Goal: Task Accomplishment & Management: Use online tool/utility

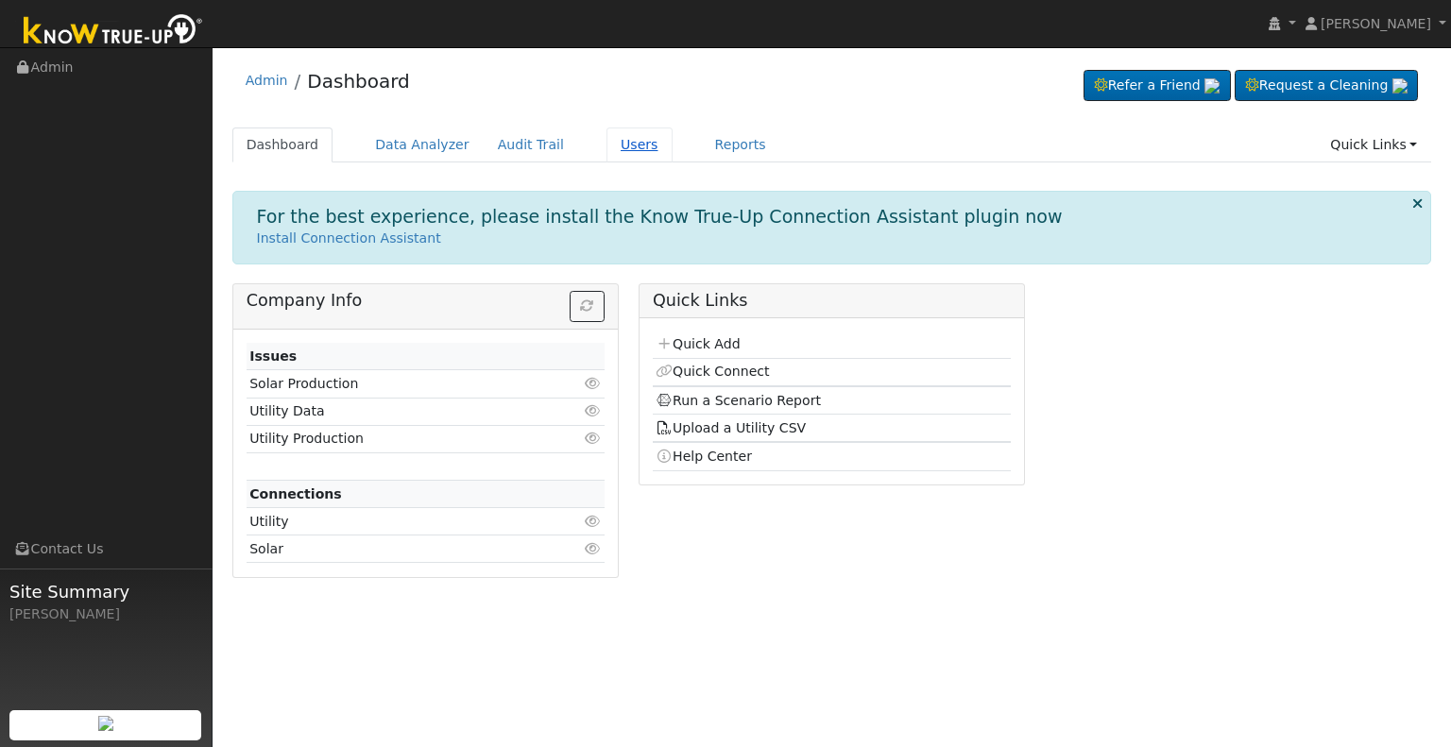
click at [607, 140] on link "Users" at bounding box center [640, 145] width 66 height 35
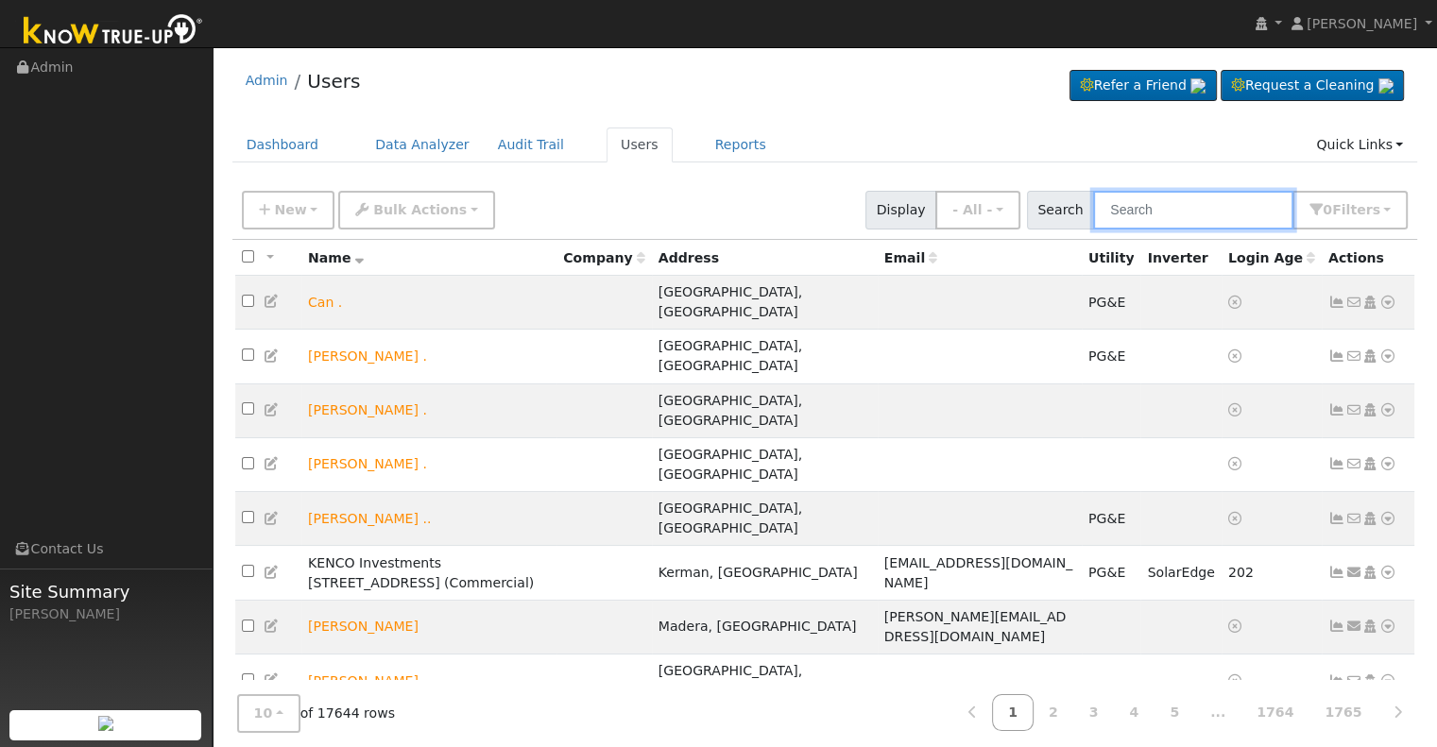
click at [1144, 207] on input "text" at bounding box center [1193, 210] width 200 height 39
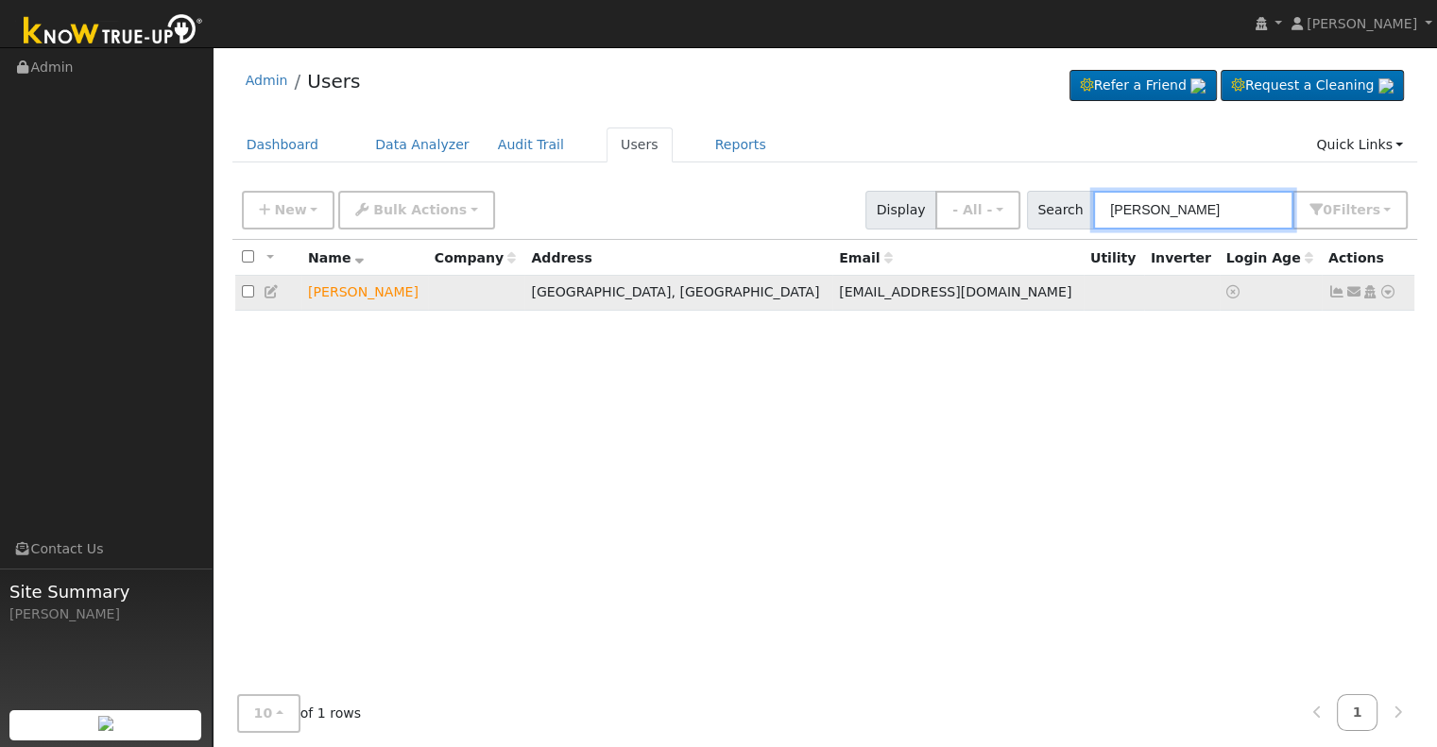
type input "[PERSON_NAME]"
click at [1391, 292] on icon at bounding box center [1388, 291] width 17 height 13
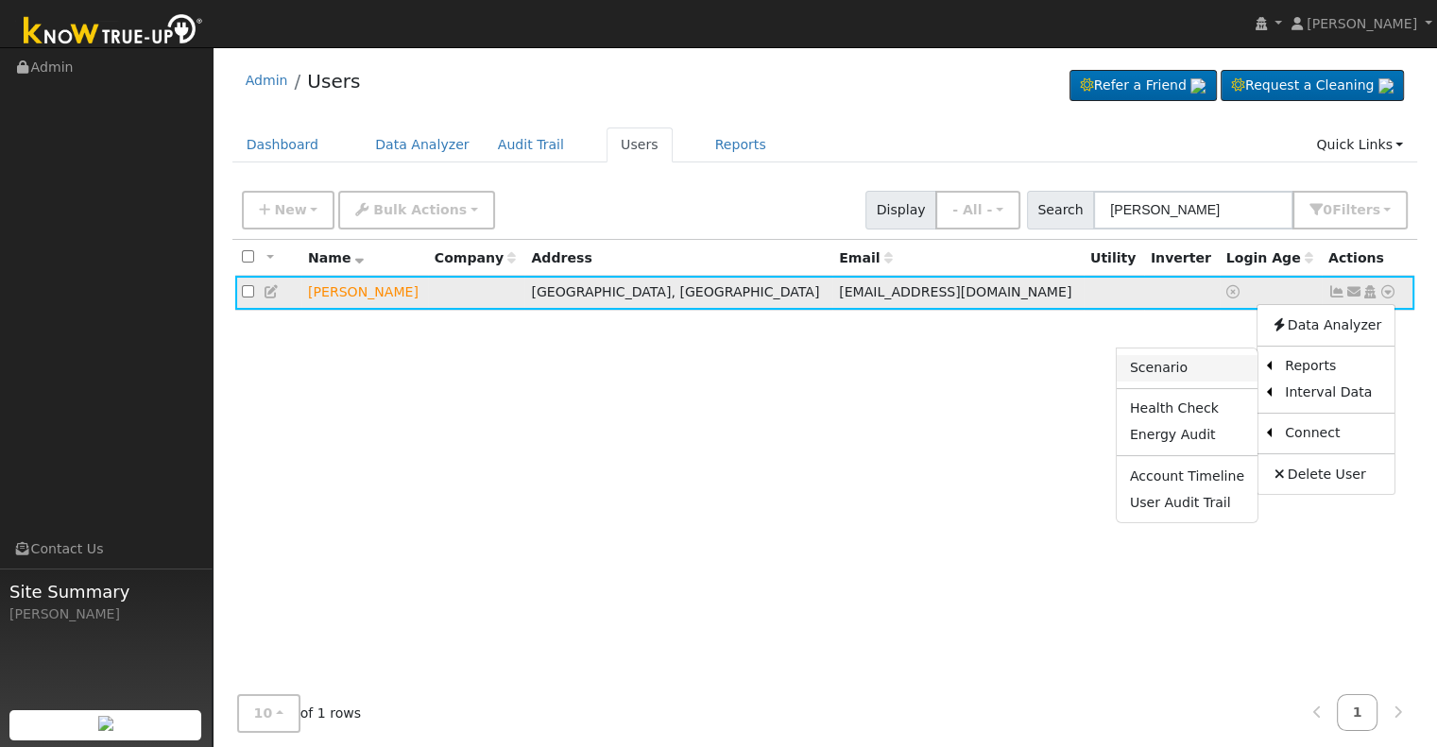
click at [1196, 363] on link "Scenario" at bounding box center [1187, 368] width 141 height 26
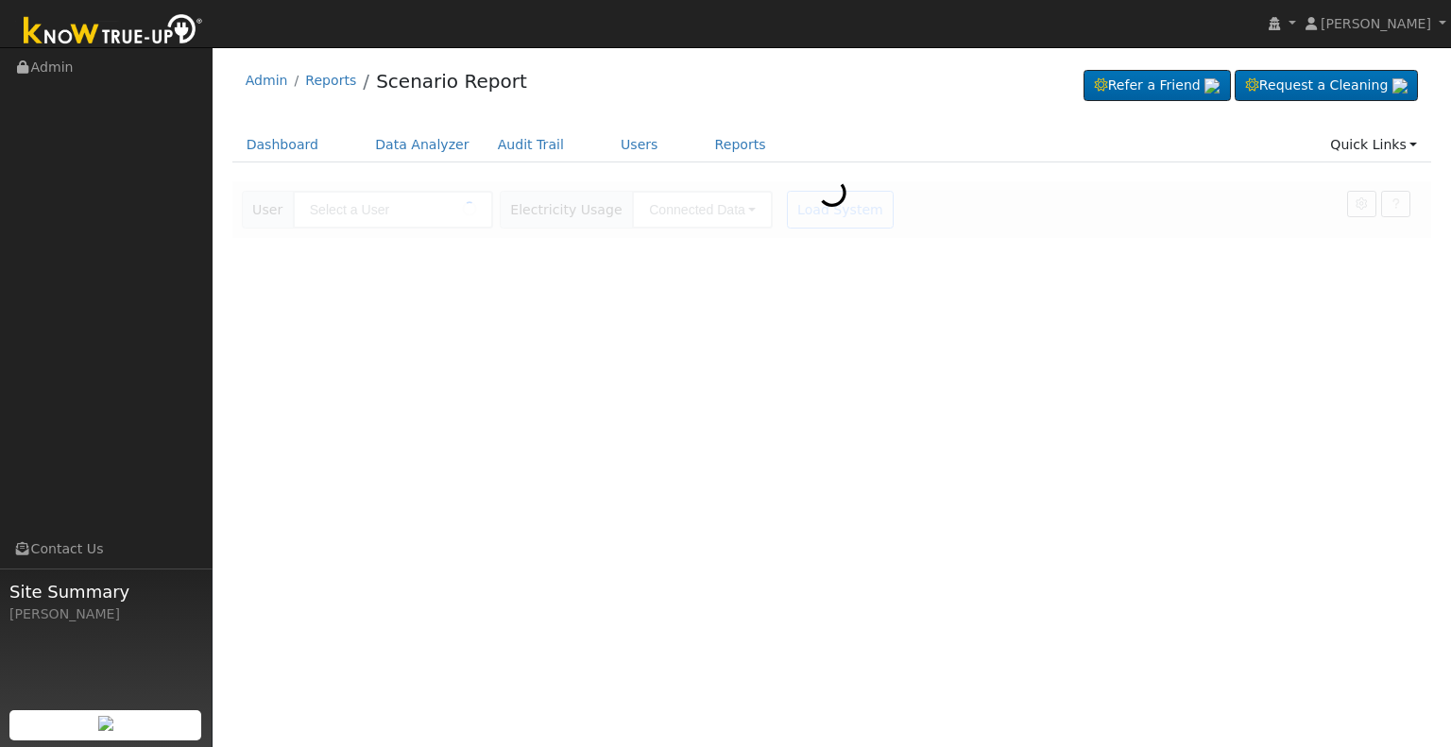
type input "[PERSON_NAME]"
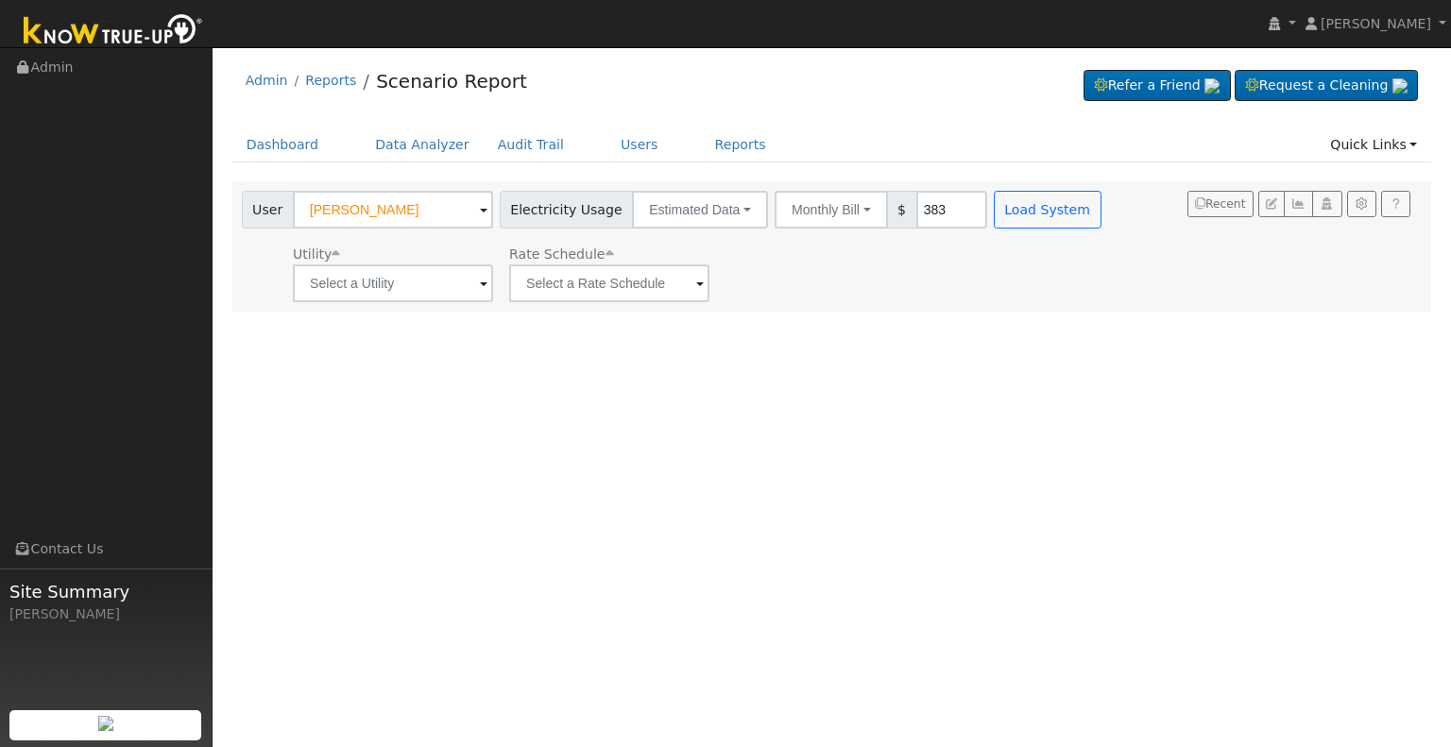
click at [481, 282] on span at bounding box center [484, 285] width 8 height 22
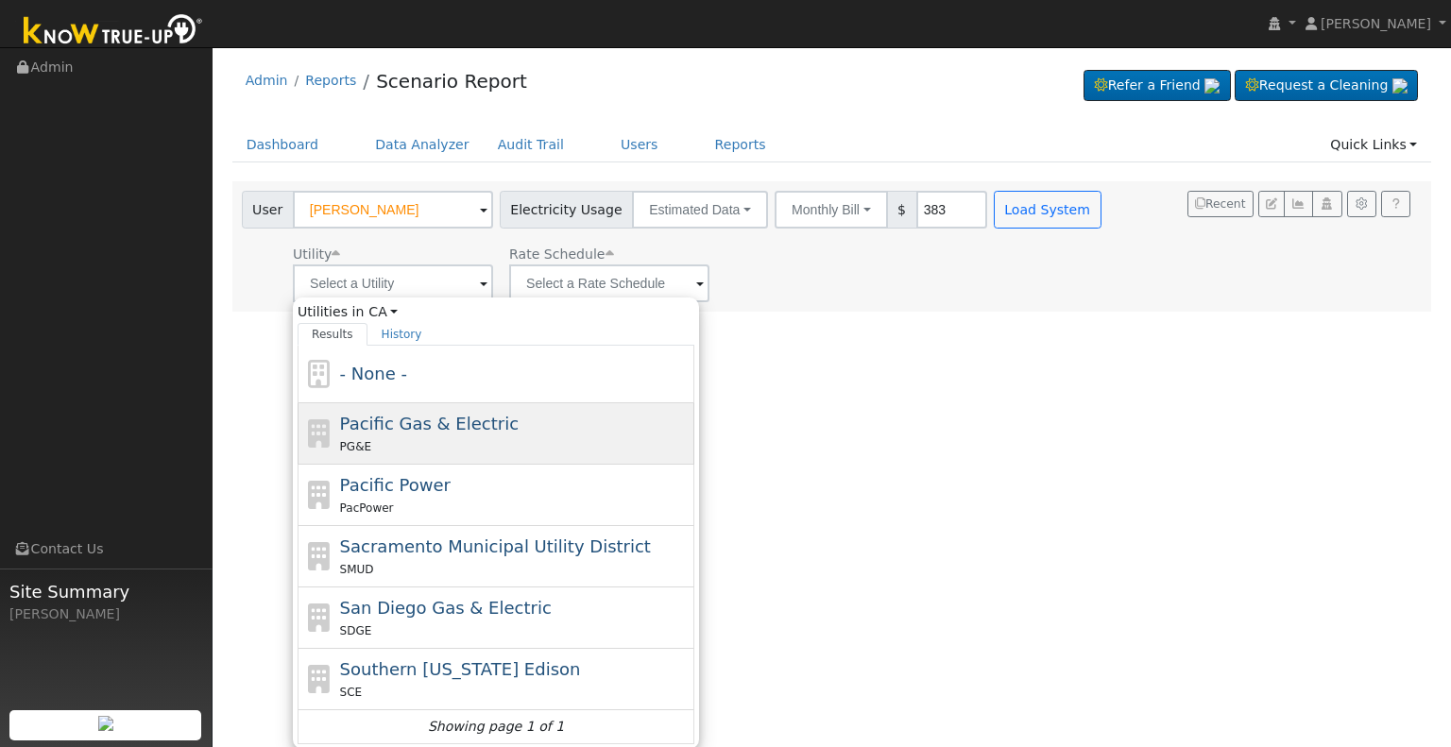
click at [441, 445] on div "PG&E" at bounding box center [515, 447] width 351 height 20
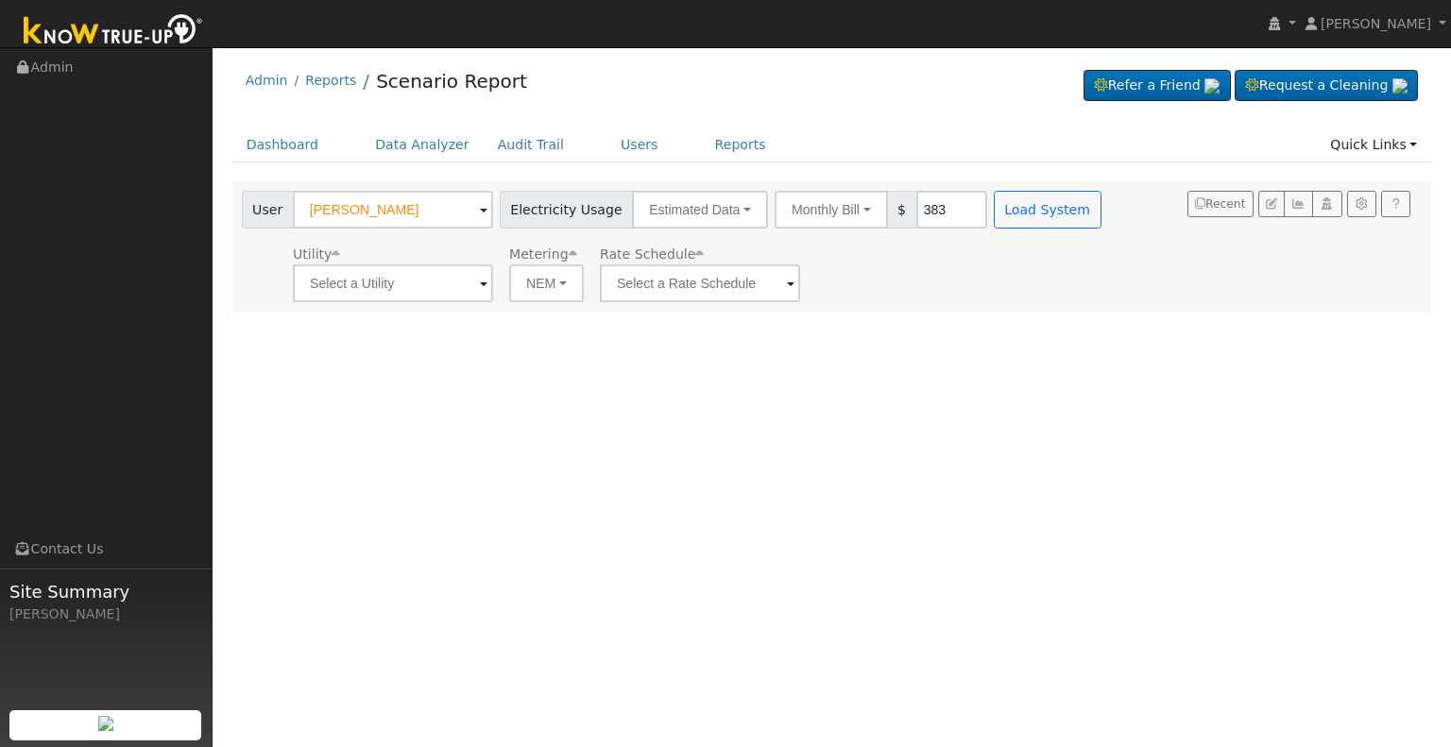
type input "Pacific Gas & Electric"
click at [488, 283] on span at bounding box center [484, 285] width 8 height 22
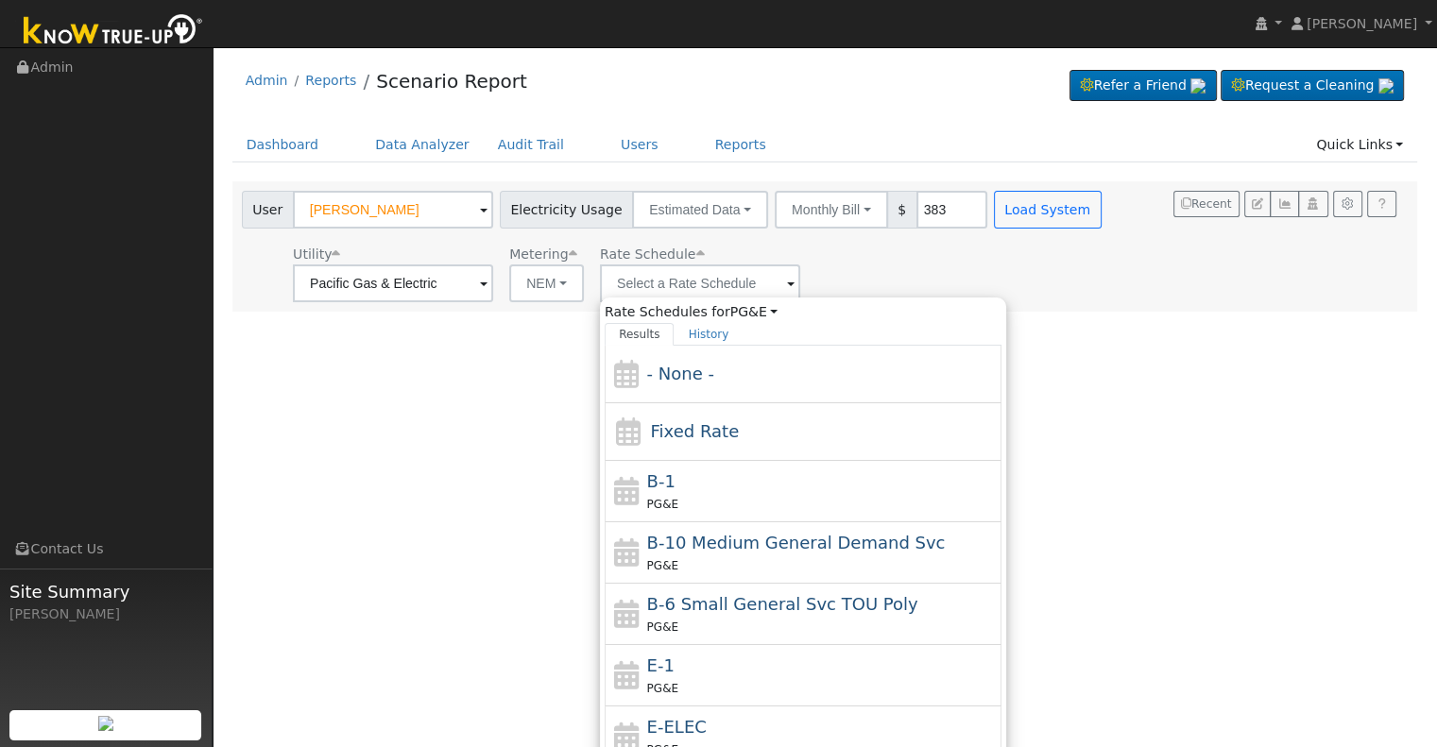
drag, startPoint x: 683, startPoint y: 671, endPoint x: 684, endPoint y: 661, distance: 10.4
click at [684, 670] on div "E-1 PG&E" at bounding box center [822, 675] width 351 height 45
type input "E-1"
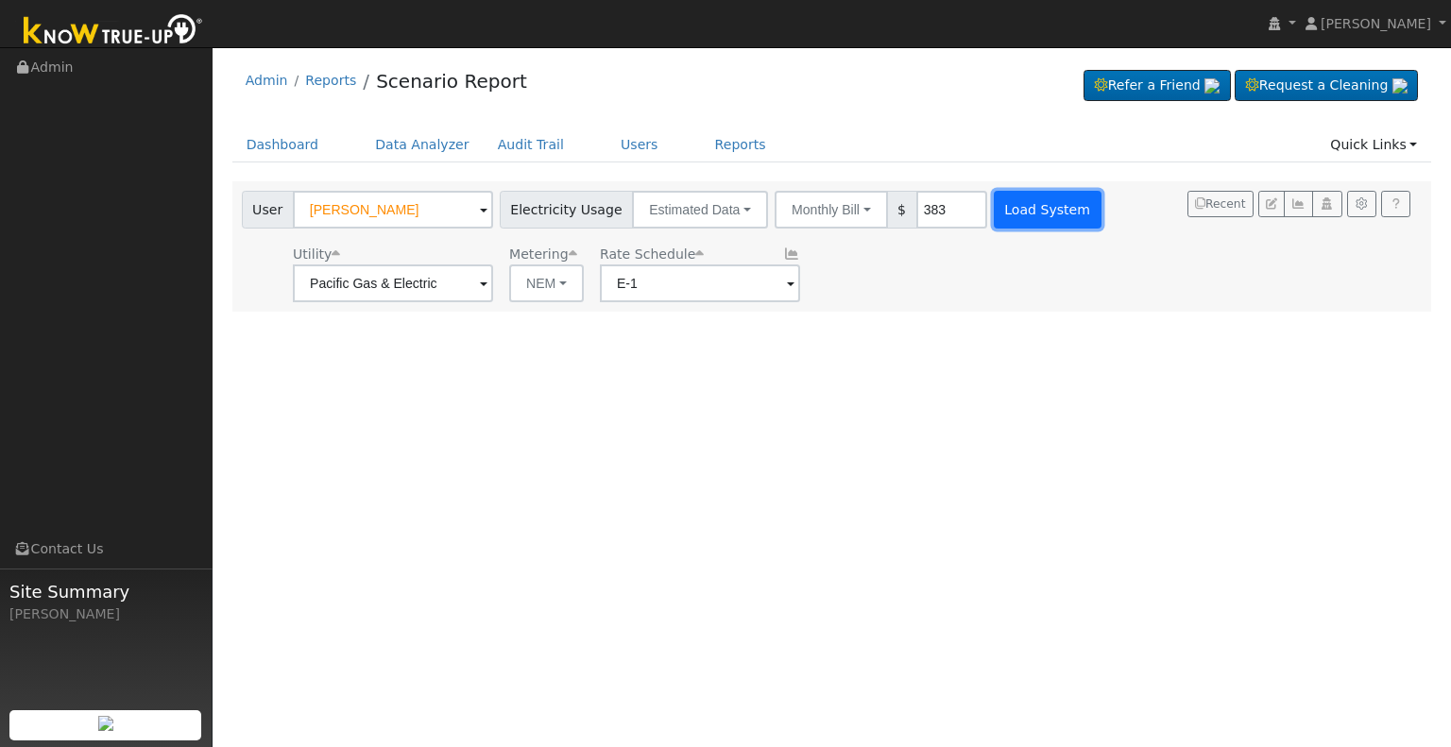
click at [1019, 211] on button "Load System" at bounding box center [1048, 210] width 108 height 38
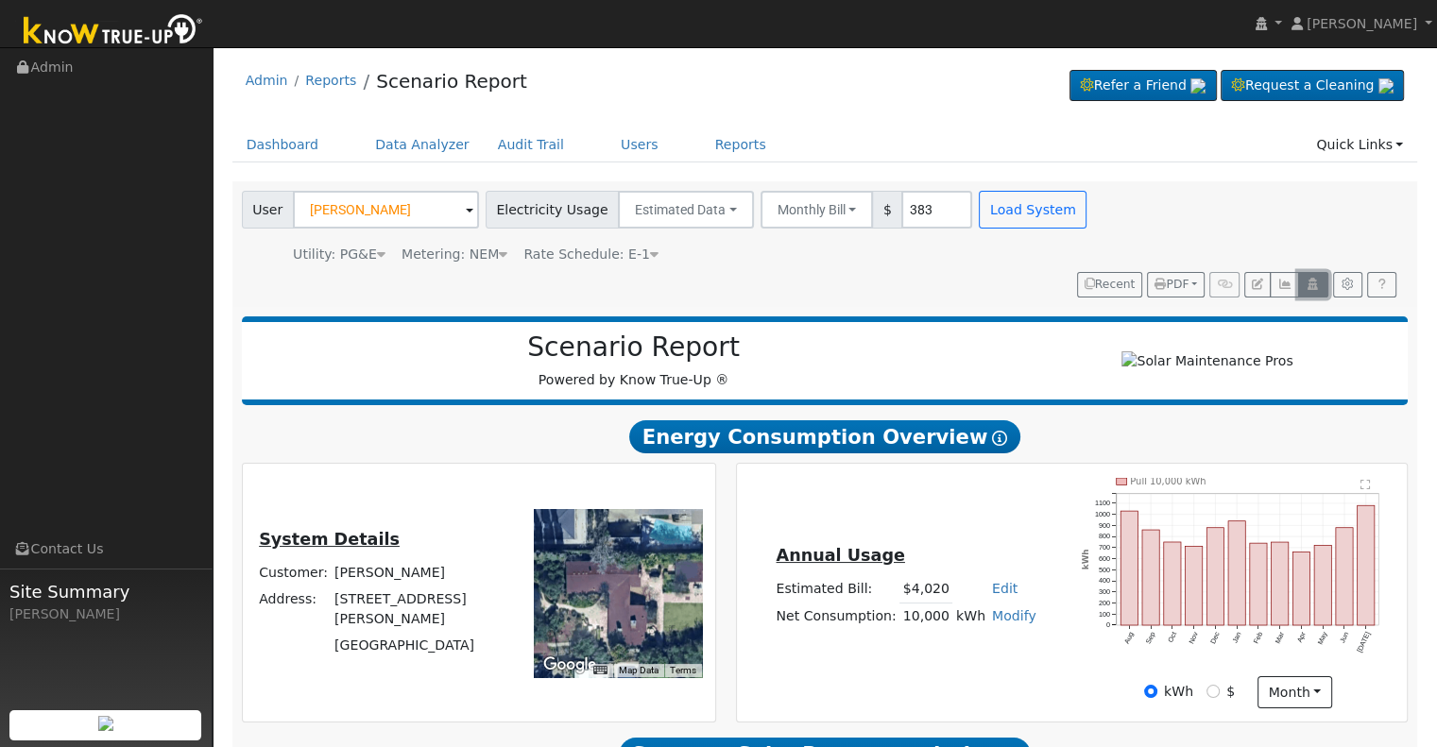
click at [1316, 279] on icon "button" at bounding box center [1313, 284] width 14 height 11
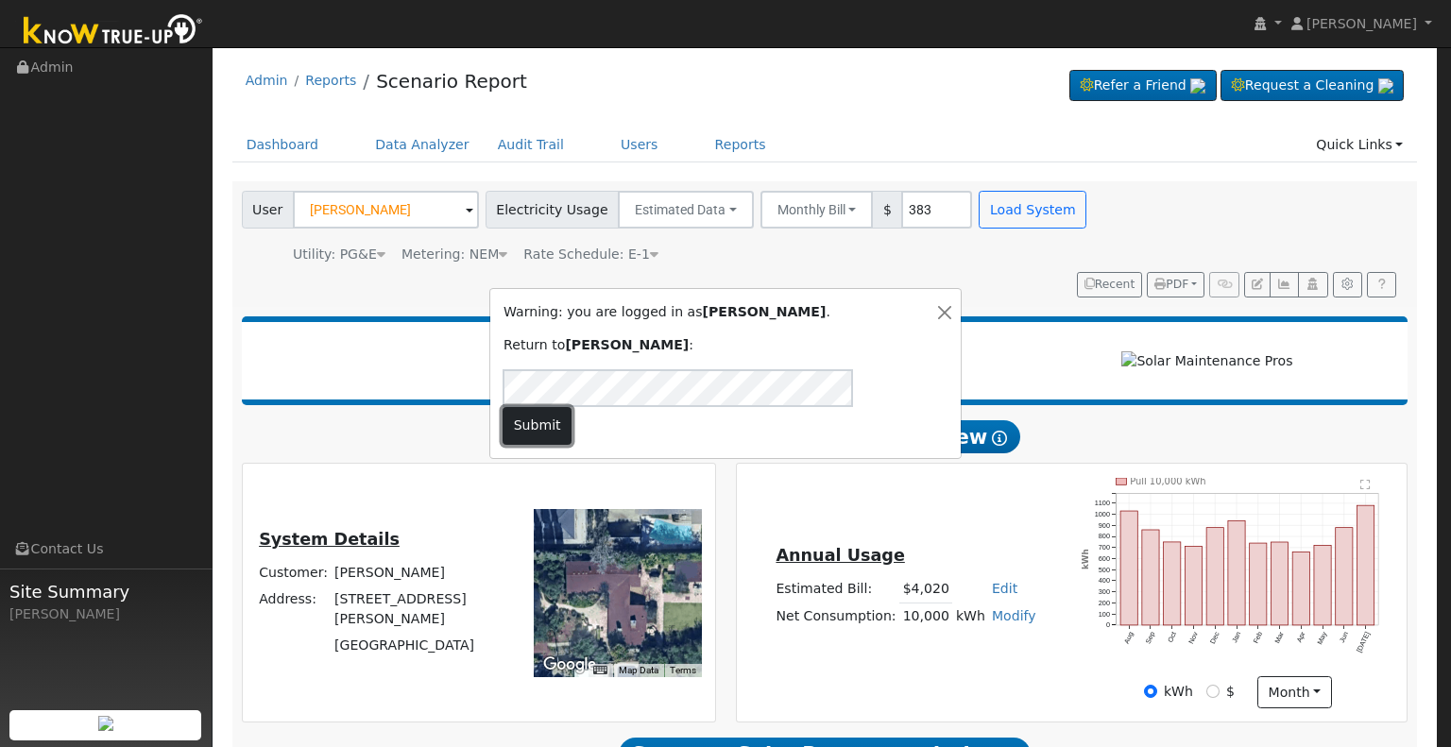
click at [572, 407] on button "Submit" at bounding box center [537, 426] width 69 height 38
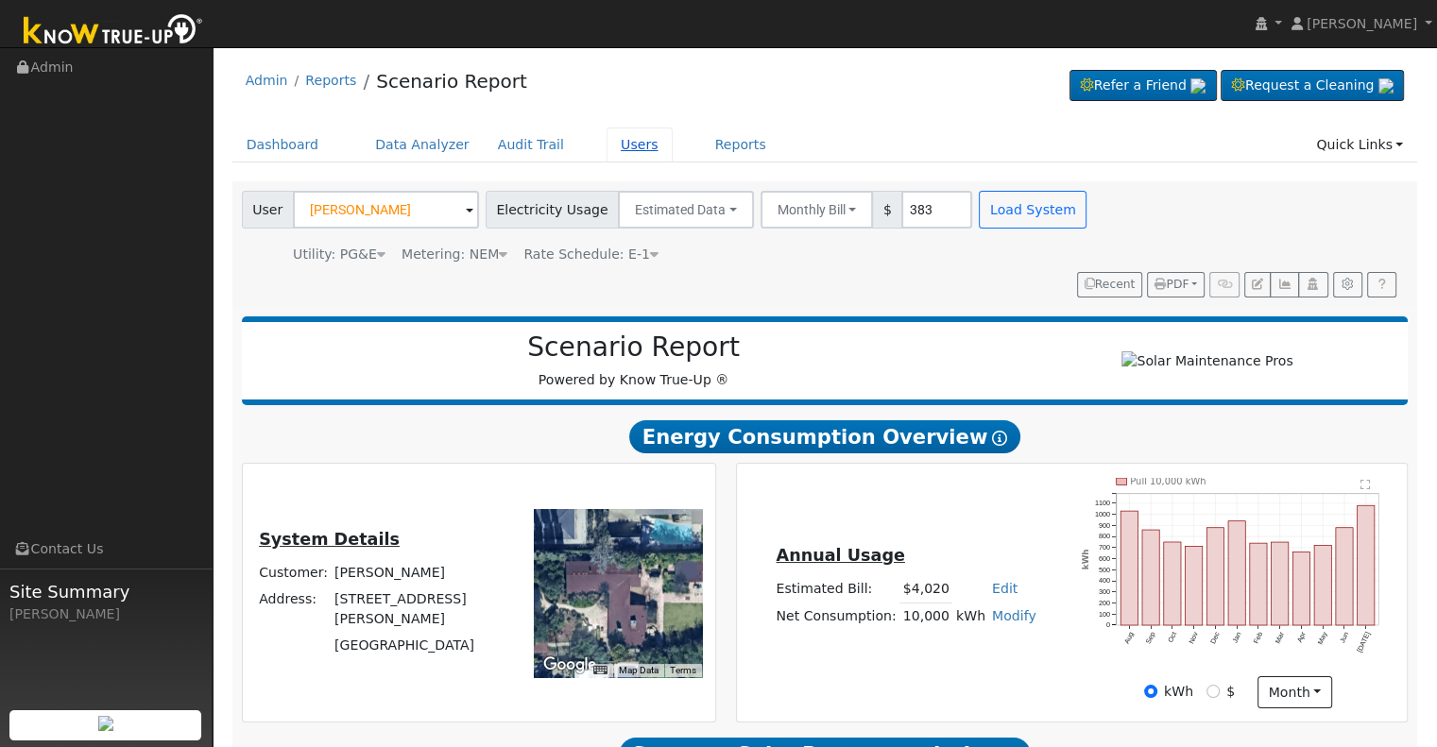
click at [612, 139] on link "Users" at bounding box center [640, 145] width 66 height 35
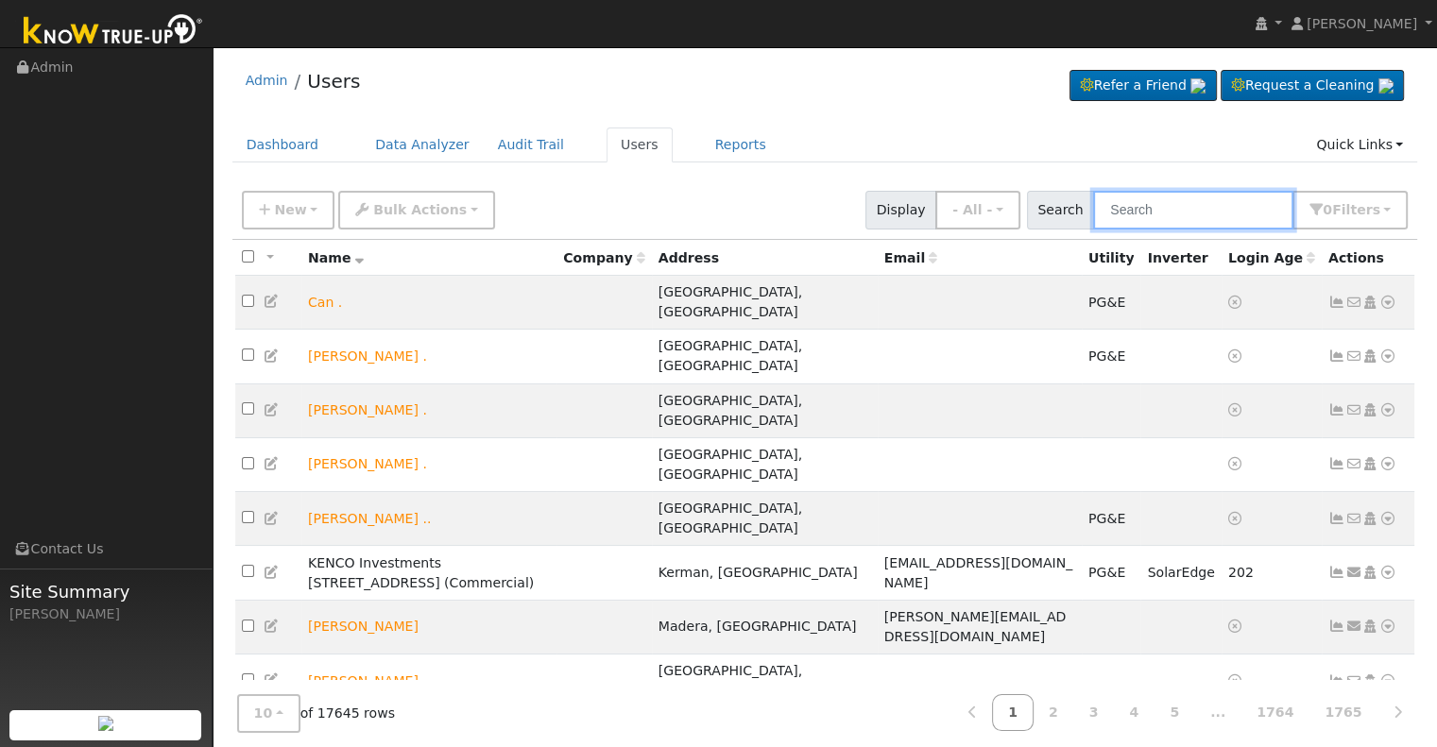
click at [1154, 211] on input "text" at bounding box center [1193, 210] width 200 height 39
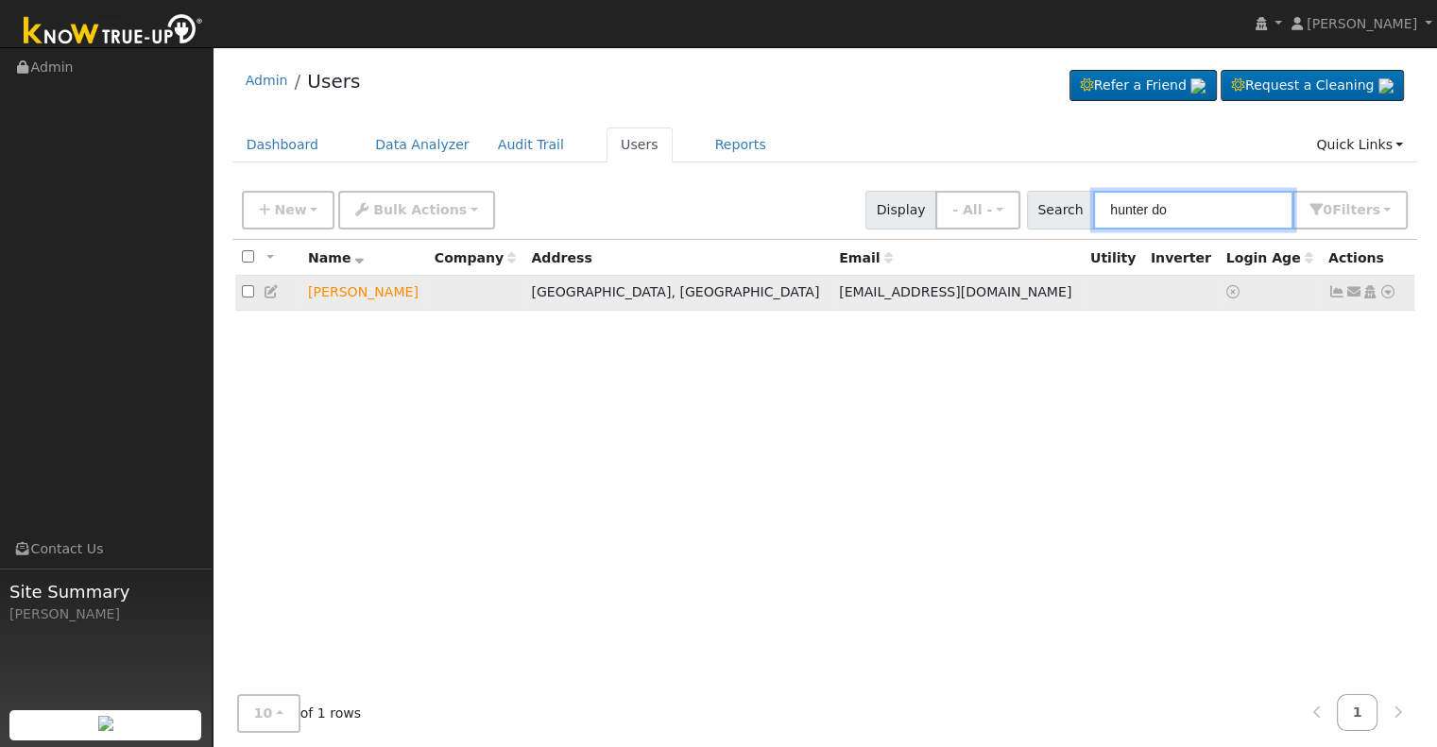
type input "hunter do"
click at [1373, 291] on icon at bounding box center [1370, 291] width 17 height 13
